Goal: Task Accomplishment & Management: Use online tool/utility

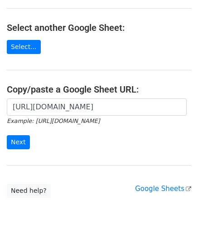
scroll to position [0, 195]
type input "[URL][DOMAIN_NAME]"
click at [18, 143] on input "Next" at bounding box center [18, 142] width 23 height 14
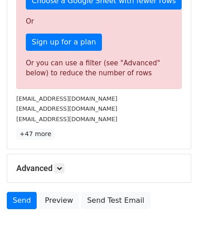
scroll to position [293, 0]
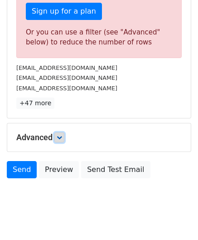
click at [62, 134] on icon at bounding box center [59, 136] width 5 height 5
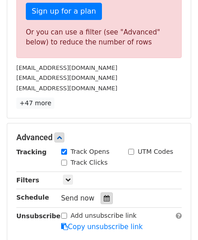
click at [104, 196] on icon at bounding box center [107, 198] width 6 height 6
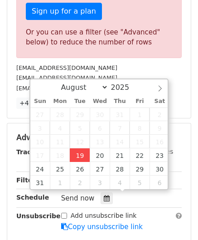
type input "2025-08-19 12:00"
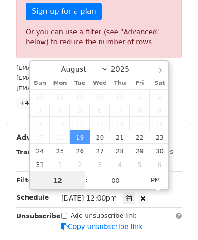
paste input "3"
type input "3"
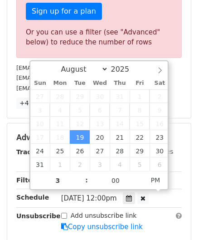
type input "2025-08-19 15:00"
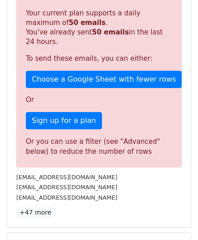
scroll to position [381, 0]
